Goal: Use online tool/utility: Utilize a website feature to perform a specific function

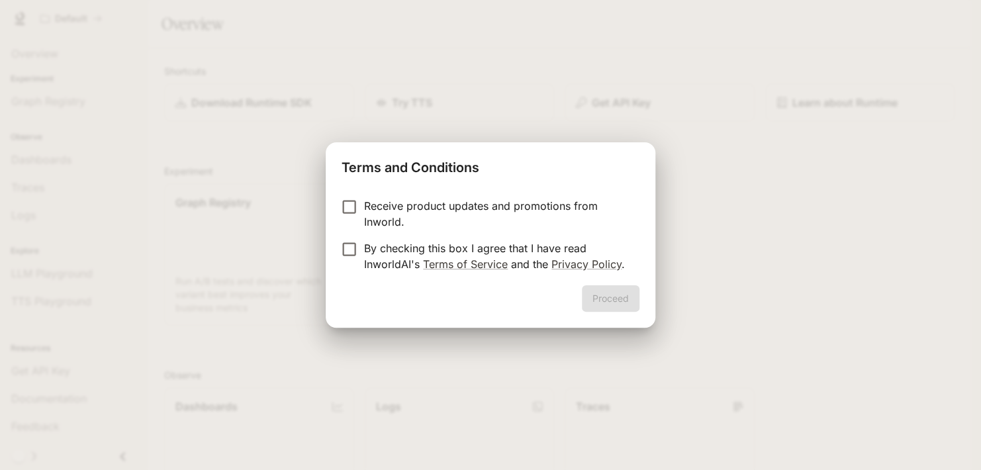
click at [354, 270] on label "By checking this box I agree that I have read InworldAI's Terms of Service and …" at bounding box center [481, 256] width 295 height 32
click at [364, 211] on p "Receive product updates and promotions from Inworld." at bounding box center [496, 214] width 265 height 32
click at [613, 311] on button "Proceed" at bounding box center [611, 298] width 58 height 26
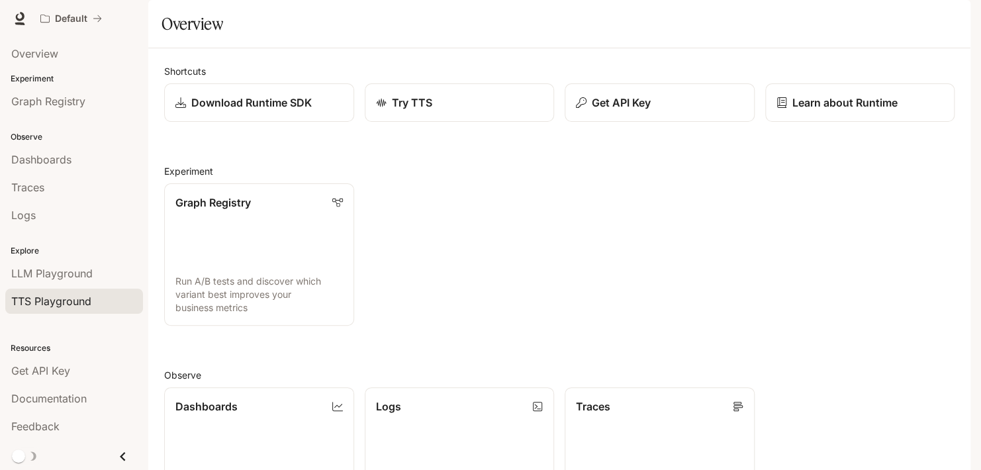
click at [57, 293] on span "TTS Playground" at bounding box center [51, 301] width 80 height 16
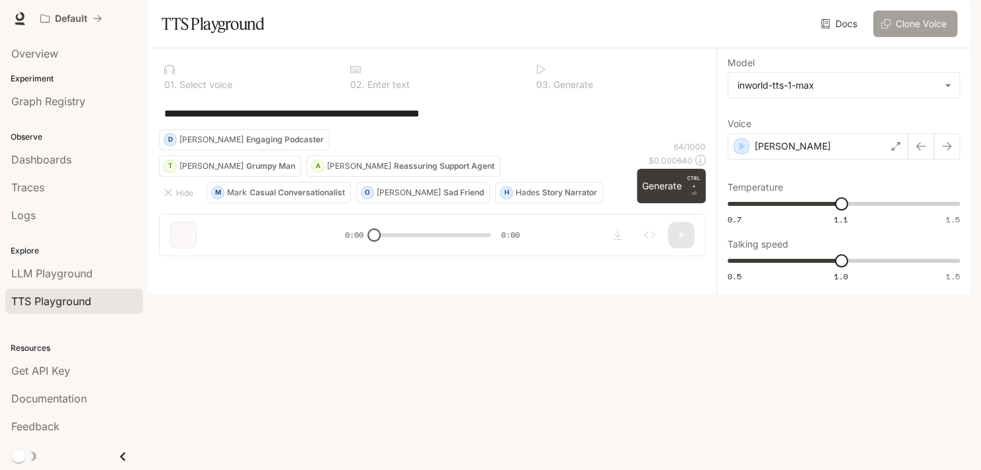
click at [896, 37] on button "Clone Voice" at bounding box center [915, 24] width 84 height 26
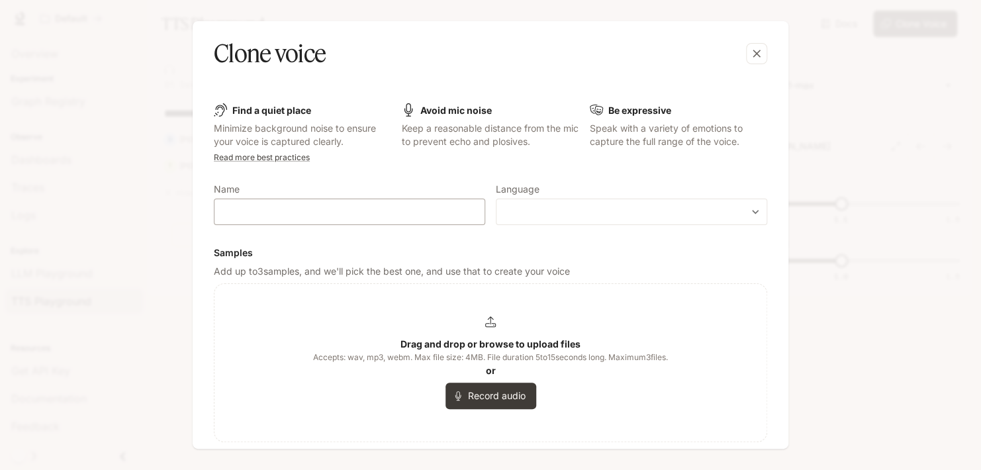
click at [443, 222] on div "​" at bounding box center [349, 212] width 271 height 26
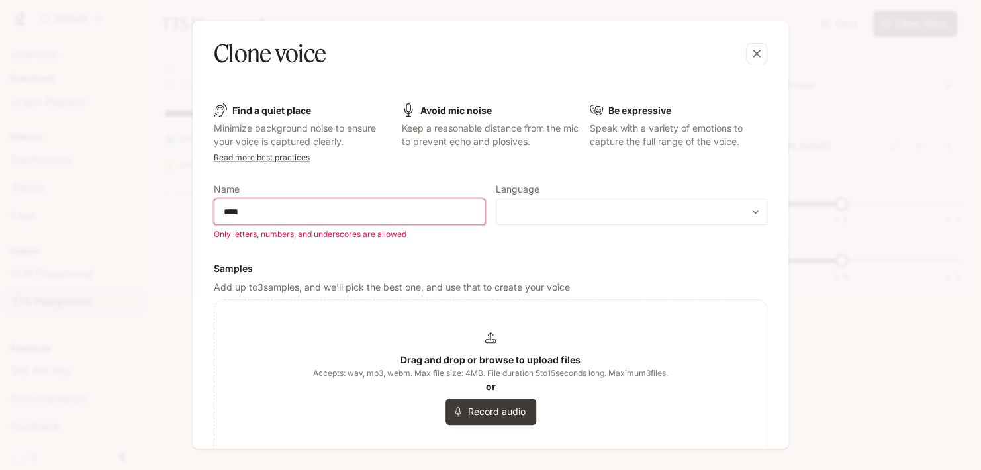
type input "***"
click at [226, 316] on div "Drag and drop or browse to upload files Accepts: wav, mp3, webm. Max file size:…" at bounding box center [490, 379] width 552 height 158
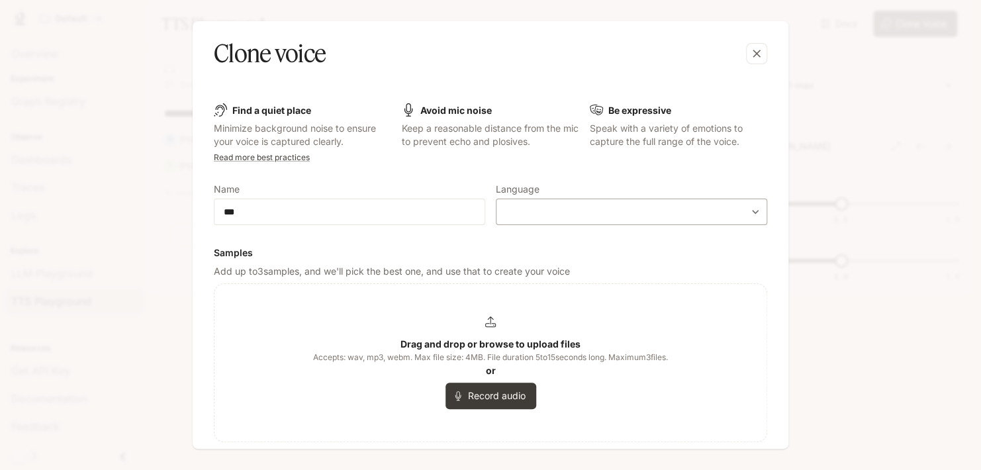
click at [512, 209] on body "**********" at bounding box center [490, 235] width 981 height 470
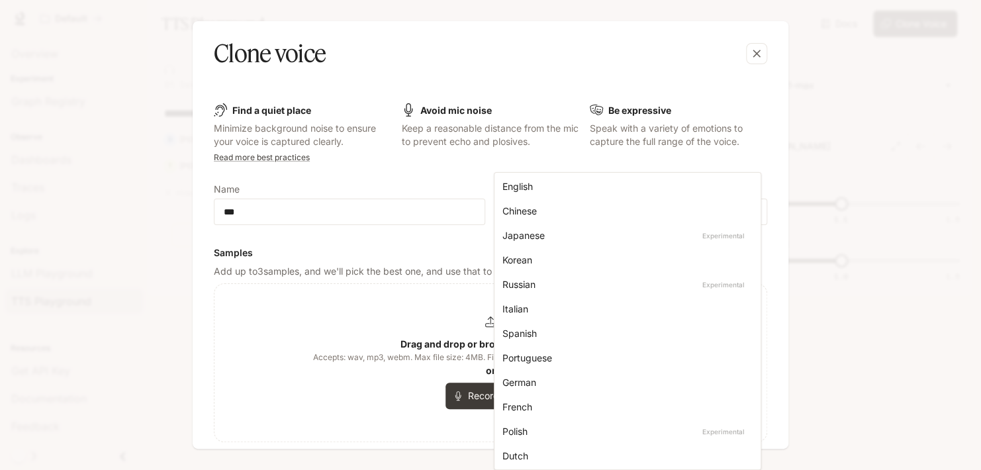
click at [533, 184] on div "English" at bounding box center [624, 186] width 245 height 14
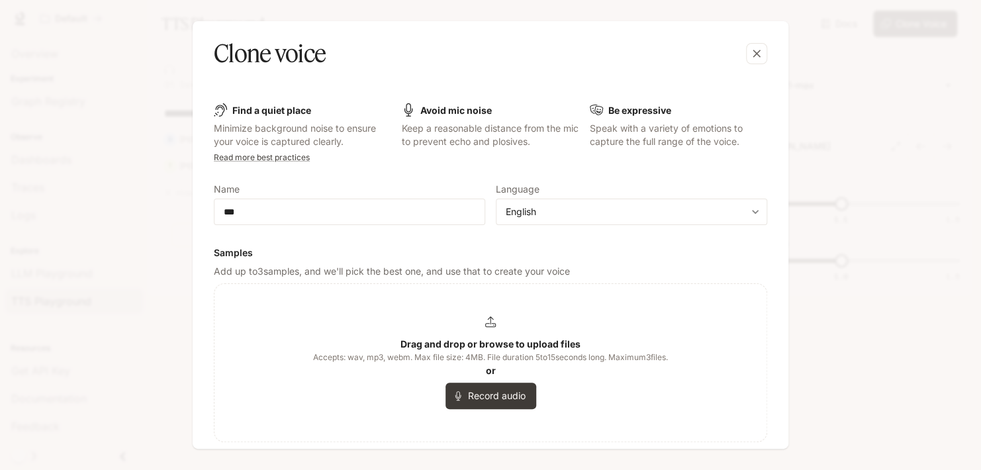
click at [485, 327] on icon at bounding box center [490, 321] width 11 height 11
click at [491, 324] on icon at bounding box center [490, 321] width 11 height 11
click at [490, 330] on div "Drag and drop or browse to upload files Accepts: wav, mp3, webm. Max file size:…" at bounding box center [490, 362] width 355 height 93
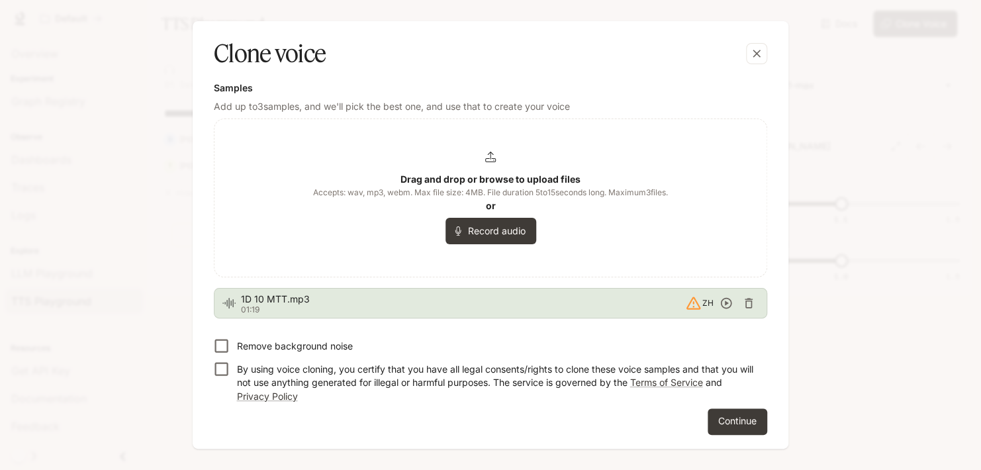
scroll to position [166, 0]
click at [268, 359] on label "By using voice cloning, you certify that you have all legal consents/rights to …" at bounding box center [482, 379] width 550 height 45
click at [264, 348] on p "Remove background noise" at bounding box center [294, 345] width 116 height 13
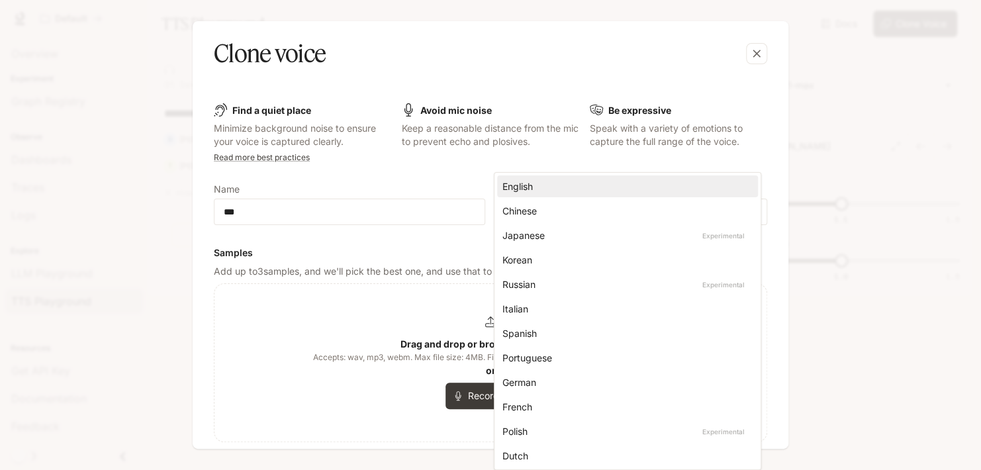
click at [631, 214] on body "**********" at bounding box center [490, 235] width 981 height 470
click at [440, 177] on div at bounding box center [490, 235] width 981 height 470
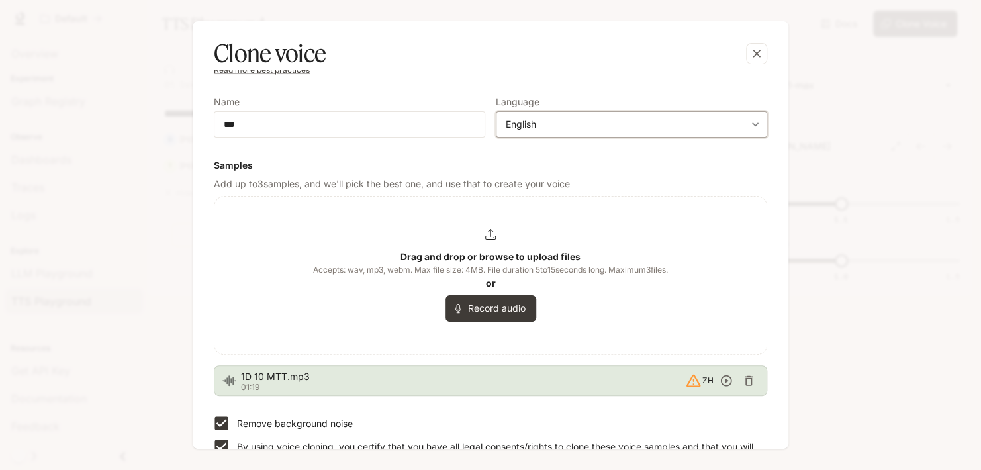
scroll to position [166, 0]
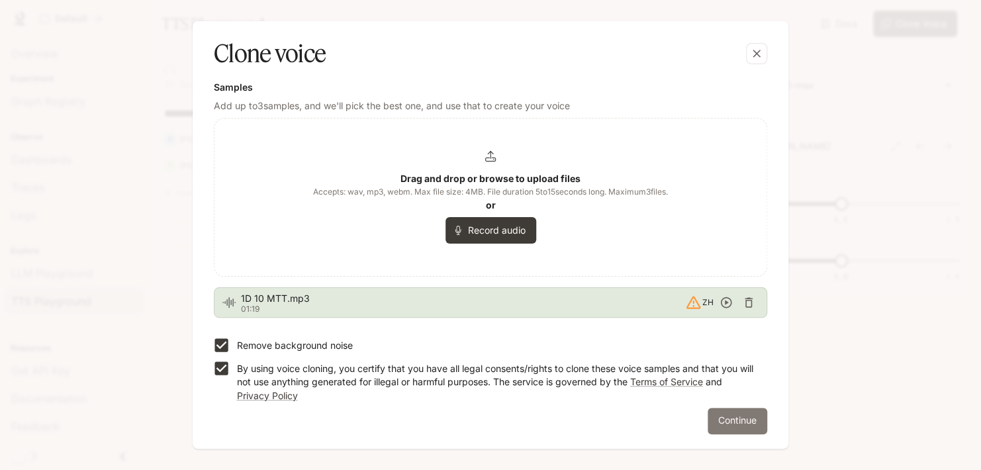
click at [724, 418] on button "Continue" at bounding box center [738, 421] width 60 height 26
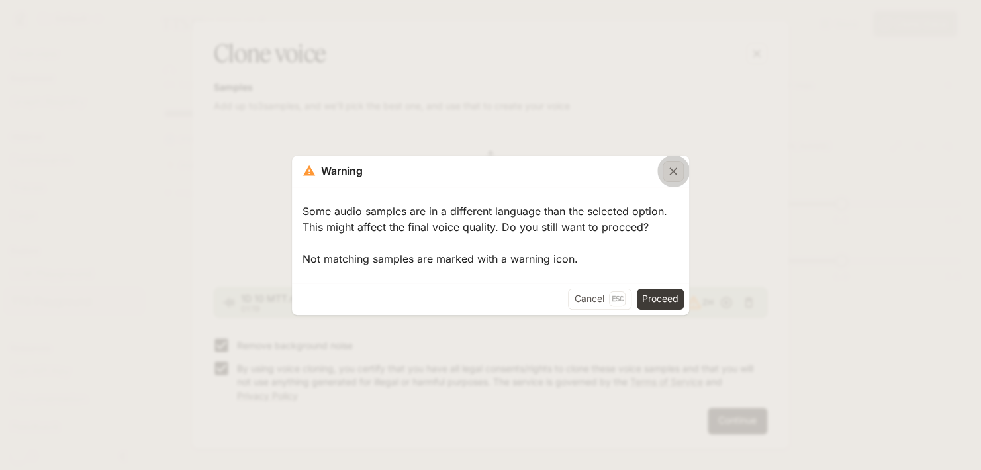
click at [666, 183] on button "button" at bounding box center [673, 172] width 32 height 32
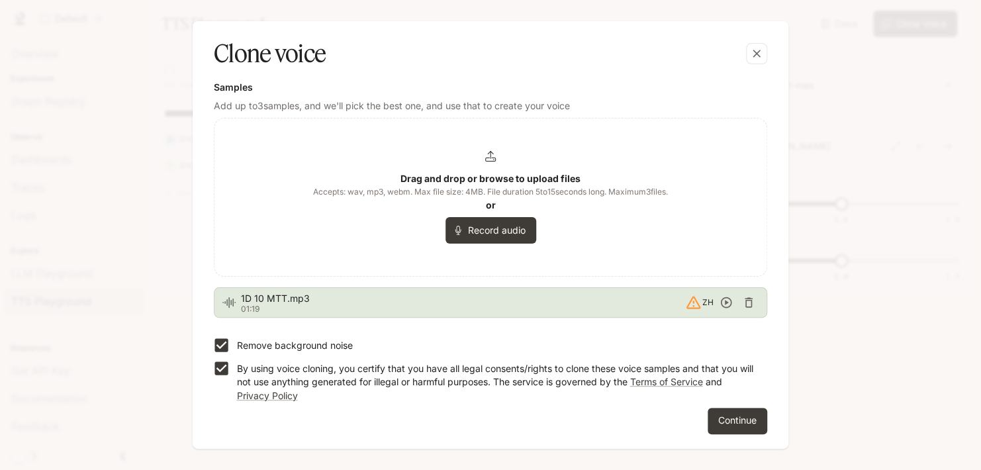
scroll to position [0, 0]
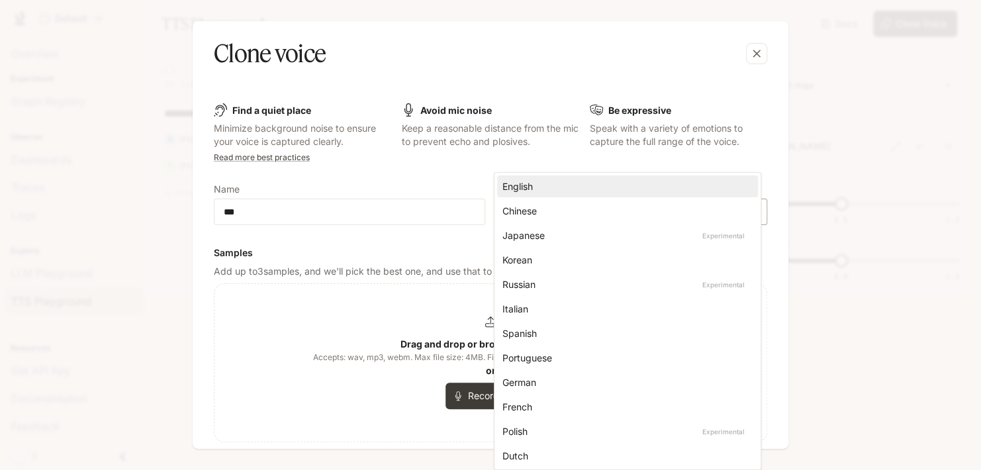
click at [734, 210] on body "**********" at bounding box center [490, 235] width 981 height 470
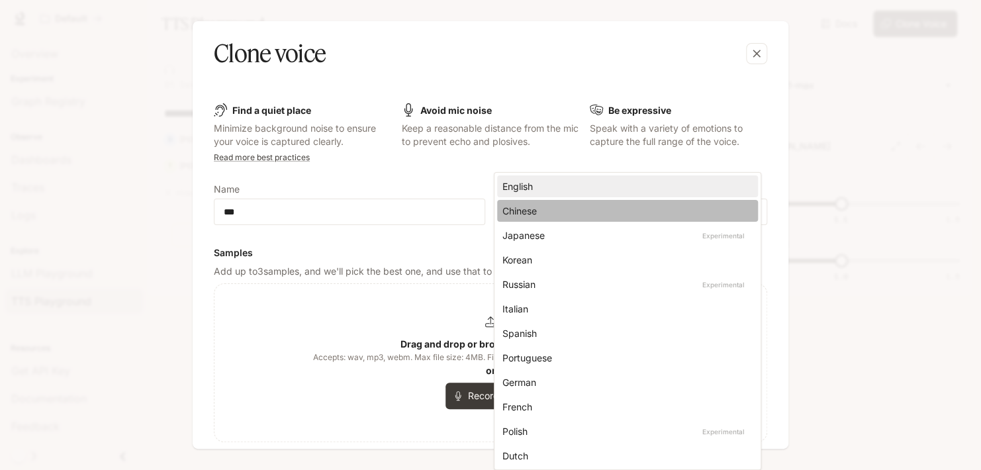
click at [599, 204] on div "Chinese" at bounding box center [624, 211] width 245 height 14
type input "*****"
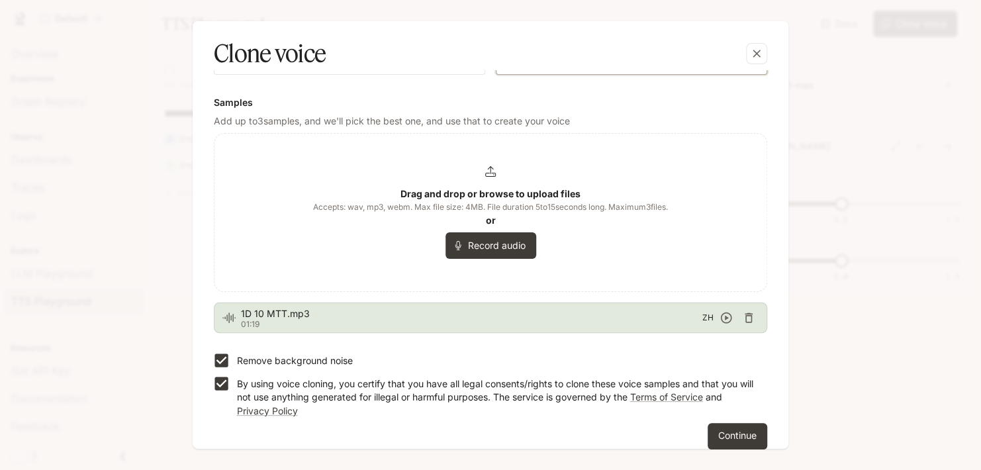
scroll to position [166, 0]
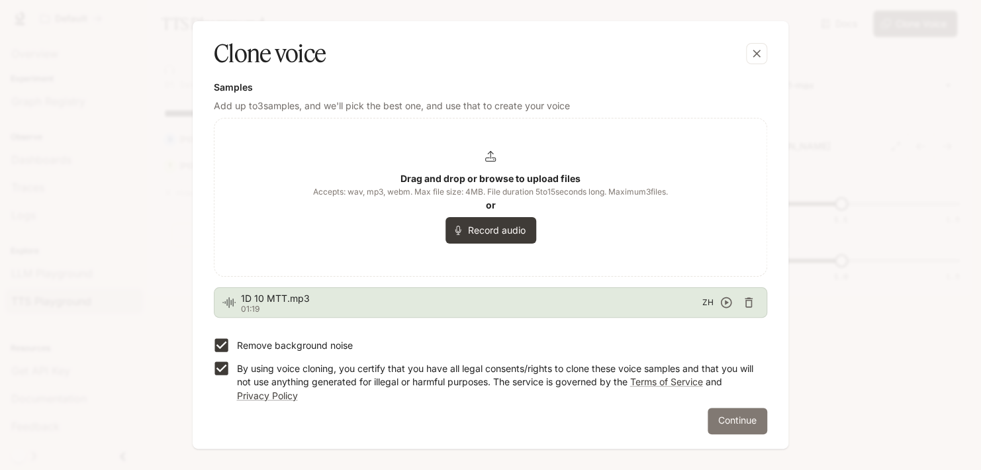
click at [722, 424] on button "Continue" at bounding box center [738, 421] width 60 height 26
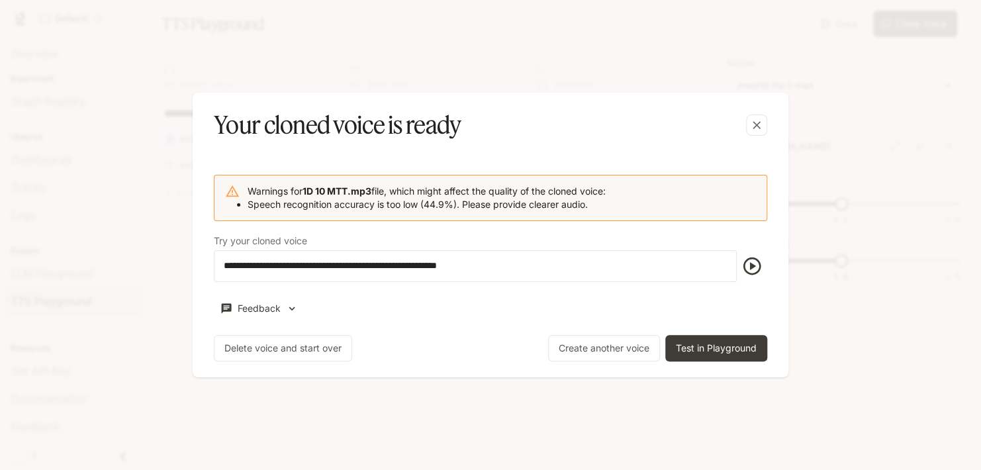
scroll to position [0, 0]
click at [696, 344] on button "Test in Playground" at bounding box center [716, 348] width 102 height 26
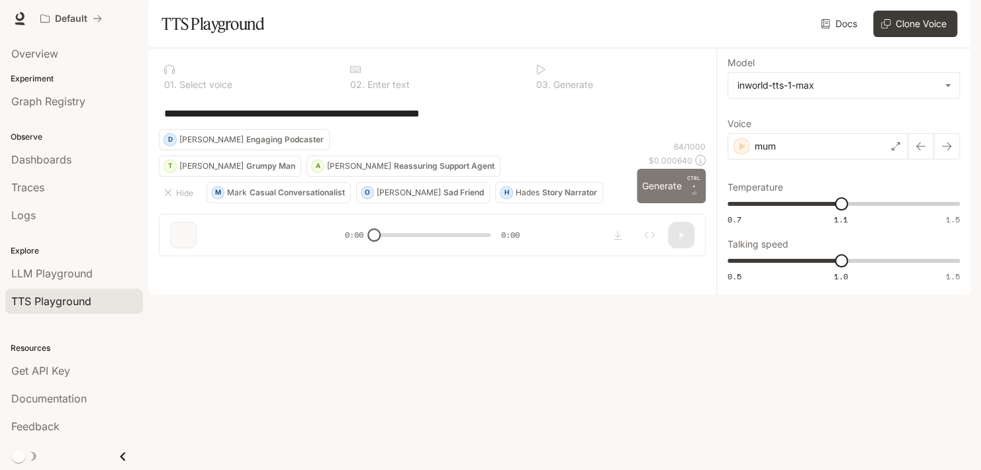
click at [661, 203] on button "Generate CTRL + ⏎" at bounding box center [671, 186] width 69 height 34
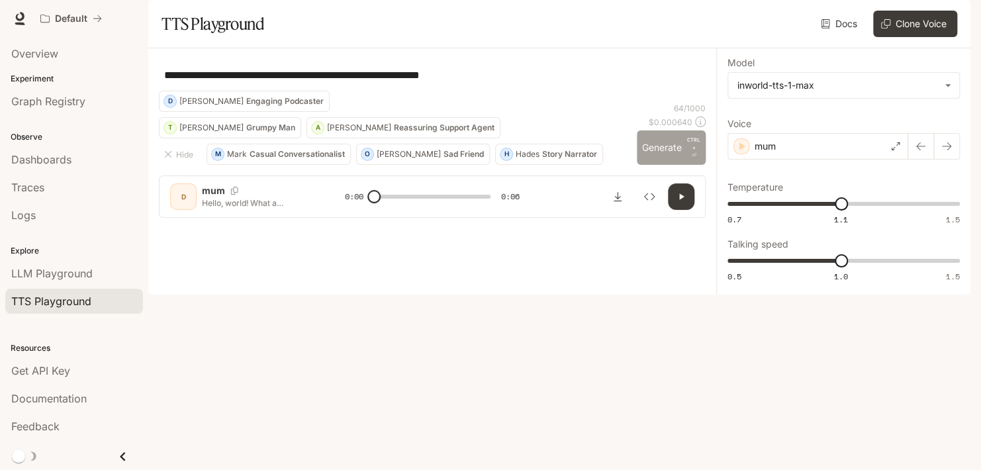
click at [661, 165] on button "Generate CTRL + ⏎" at bounding box center [671, 147] width 69 height 34
type input "*"
click at [682, 218] on div at bounding box center [432, 177] width 568 height 79
click at [700, 218] on div at bounding box center [432, 177] width 568 height 79
click at [700, 127] on icon at bounding box center [700, 122] width 11 height 11
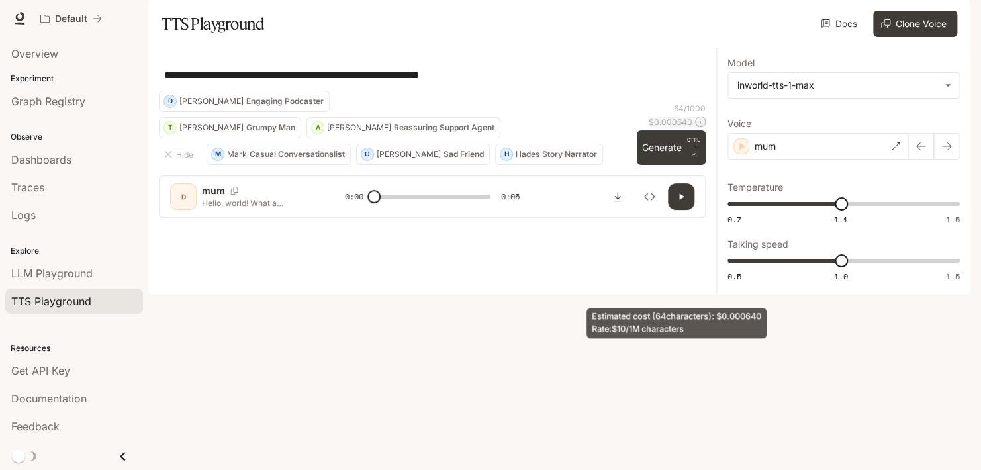
click at [700, 127] on icon at bounding box center [700, 122] width 11 height 11
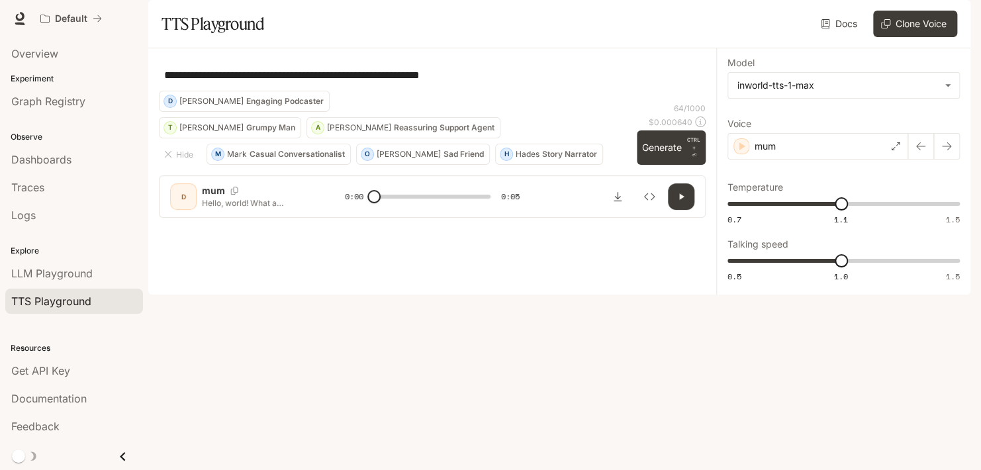
click at [346, 91] on div "**********" at bounding box center [432, 75] width 547 height 32
click at [840, 211] on span "1.1" at bounding box center [841, 203] width 13 height 13
type input "****"
drag, startPoint x: 840, startPoint y: 240, endPoint x: 889, endPoint y: 250, distance: 50.1
click at [889, 211] on span "1.27" at bounding box center [888, 203] width 13 height 13
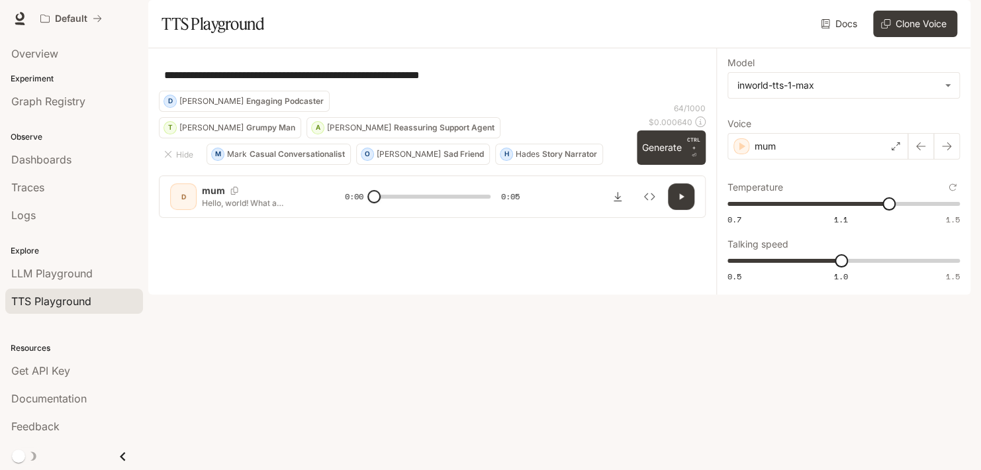
click at [683, 202] on icon "button" at bounding box center [681, 196] width 11 height 11
type input "*"
